Goal: Task Accomplishment & Management: Use online tool/utility

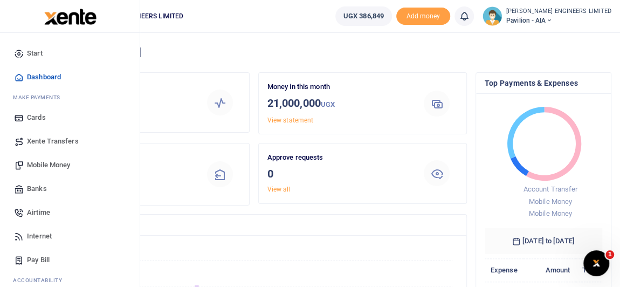
click at [49, 165] on span "Mobile Money" at bounding box center [48, 165] width 43 height 11
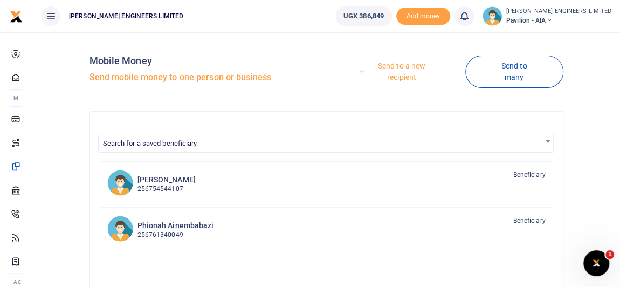
click at [403, 64] on link "Send to a new recipient" at bounding box center [397, 71] width 135 height 31
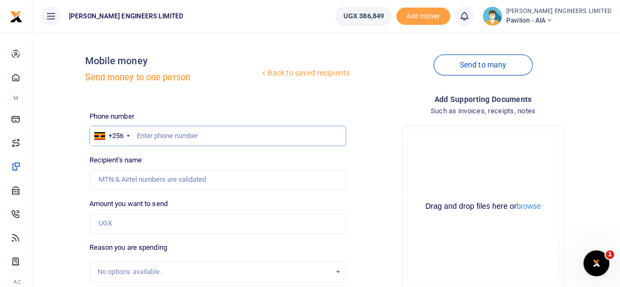
click at [162, 136] on input "text" at bounding box center [217, 136] width 257 height 20
type input "783315591"
click at [114, 224] on input "Amount you want to send" at bounding box center [217, 223] width 257 height 20
type input "Flavia Komugisha"
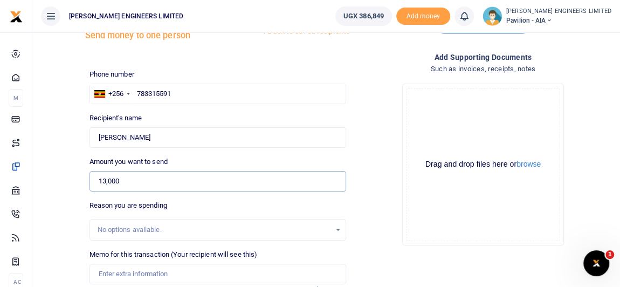
scroll to position [49, 0]
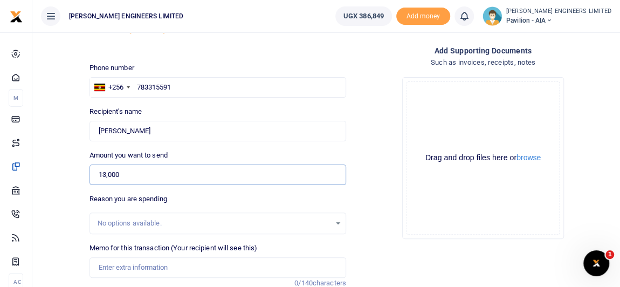
type input "13,000"
drag, startPoint x: 108, startPoint y: 262, endPoint x: 118, endPoint y: 264, distance: 9.8
click at [108, 262] on input "Memo for this transaction (Your recipient will see this)" at bounding box center [217, 267] width 257 height 20
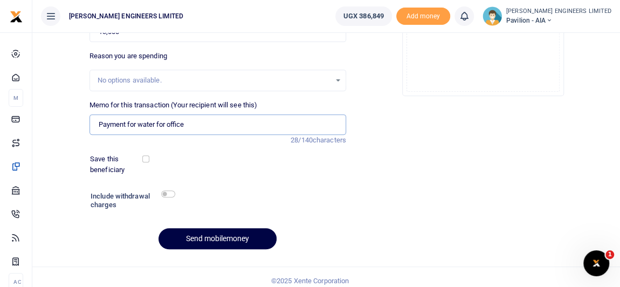
scroll to position [196, 0]
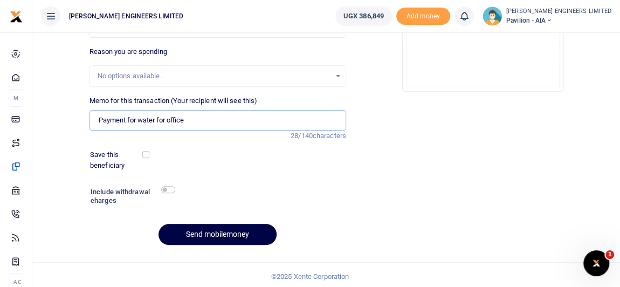
type input "Payment for water for office"
click at [170, 190] on input "checkbox" at bounding box center [168, 189] width 14 height 7
checkbox input "true"
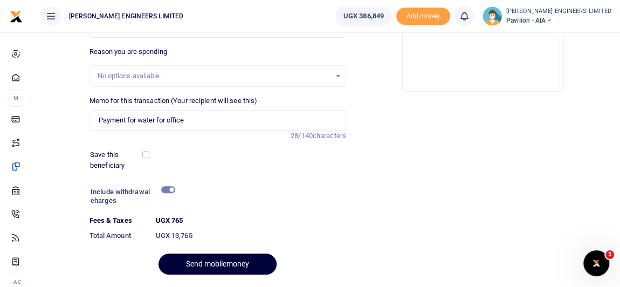
click at [231, 262] on button "Send mobilemoney" at bounding box center [217, 263] width 118 height 21
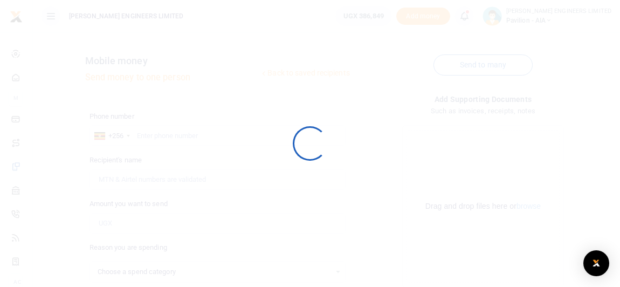
select select
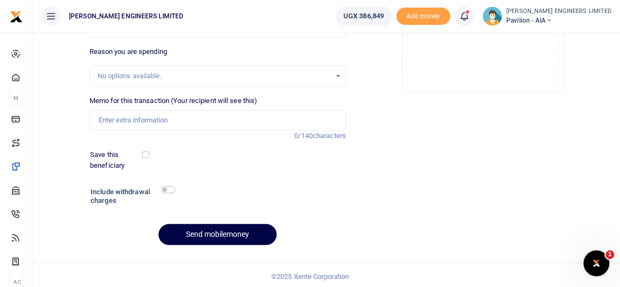
click at [469, 17] on icon at bounding box center [464, 16] width 11 height 12
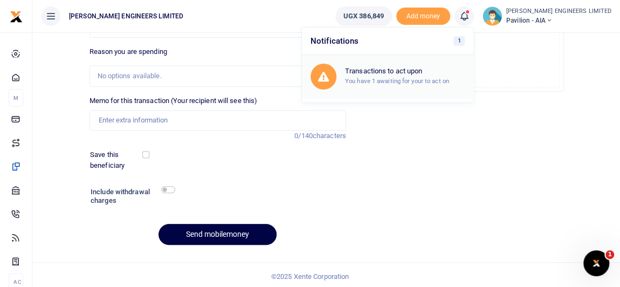
click at [415, 80] on small "You have 1 awaiting for your to act on" at bounding box center [397, 81] width 104 height 8
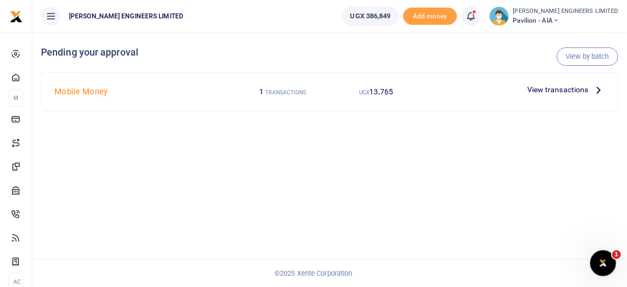
click at [556, 89] on span "View transactions" at bounding box center [557, 90] width 61 height 12
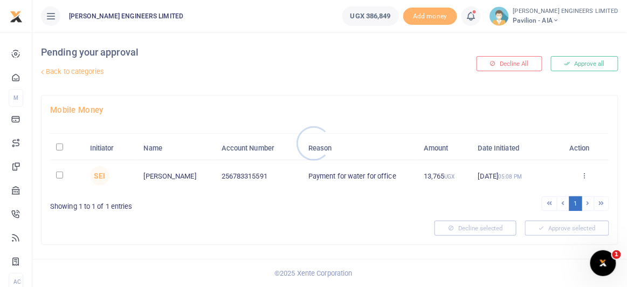
click at [60, 175] on div at bounding box center [313, 143] width 627 height 287
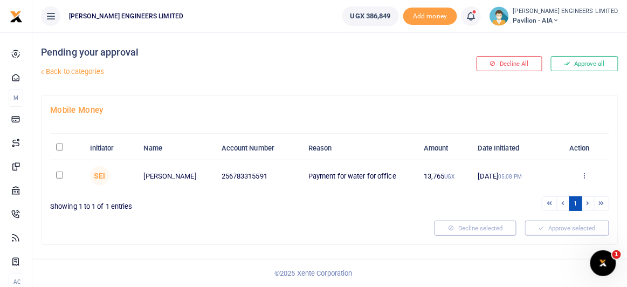
click at [59, 175] on input "checkbox" at bounding box center [59, 174] width 7 height 7
checkbox input "true"
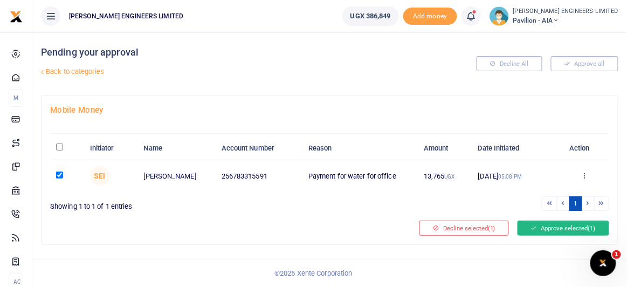
click at [545, 229] on button "Approve selected (1)" at bounding box center [563, 227] width 92 height 15
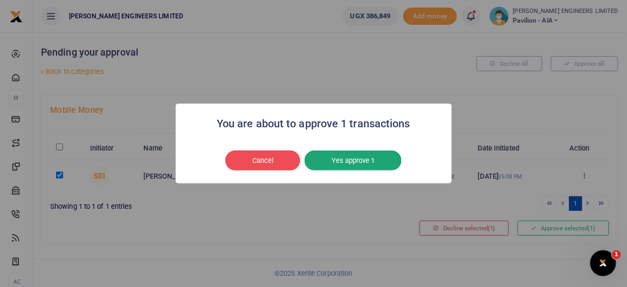
click at [365, 159] on button "Yes approve 1" at bounding box center [353, 160] width 97 height 20
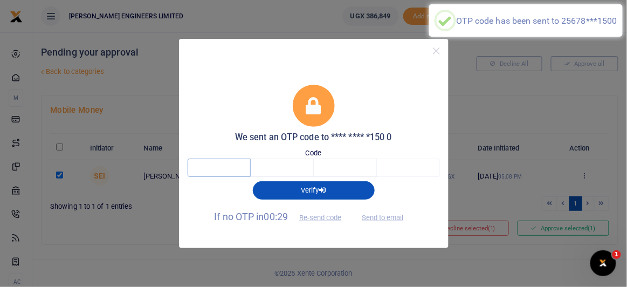
click at [227, 166] on input "text" at bounding box center [219, 167] width 63 height 18
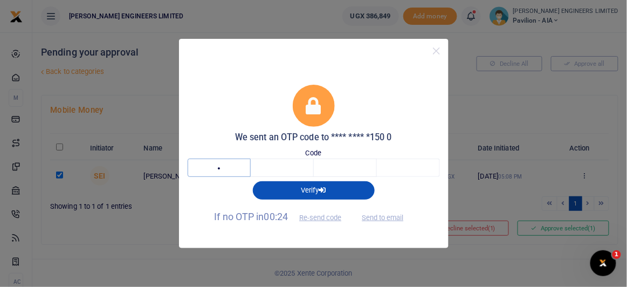
type input "3"
type input "4"
type input "5"
type input "0"
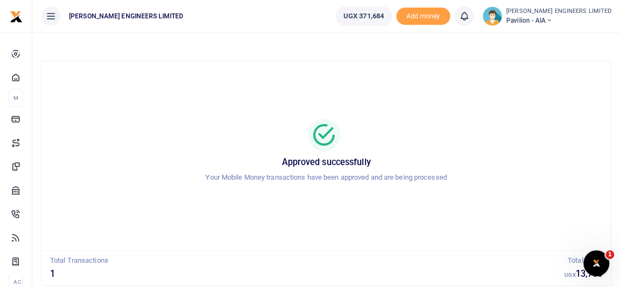
click at [552, 20] on icon at bounding box center [548, 21] width 6 height 8
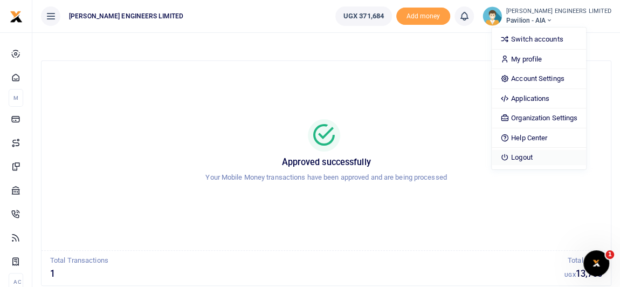
click at [544, 155] on link "Logout" at bounding box center [539, 157] width 94 height 15
